Goal: Information Seeking & Learning: Learn about a topic

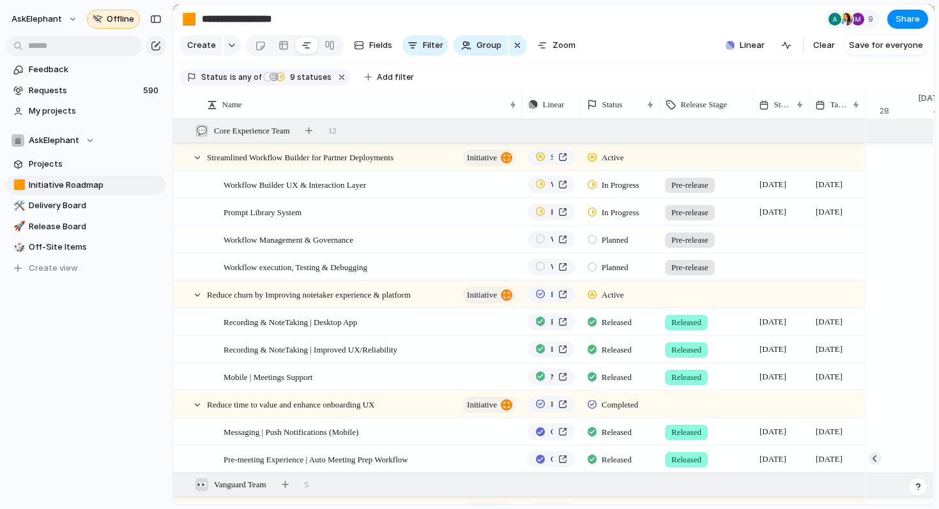
scroll to position [0, 8358]
